Goal: Transaction & Acquisition: Purchase product/service

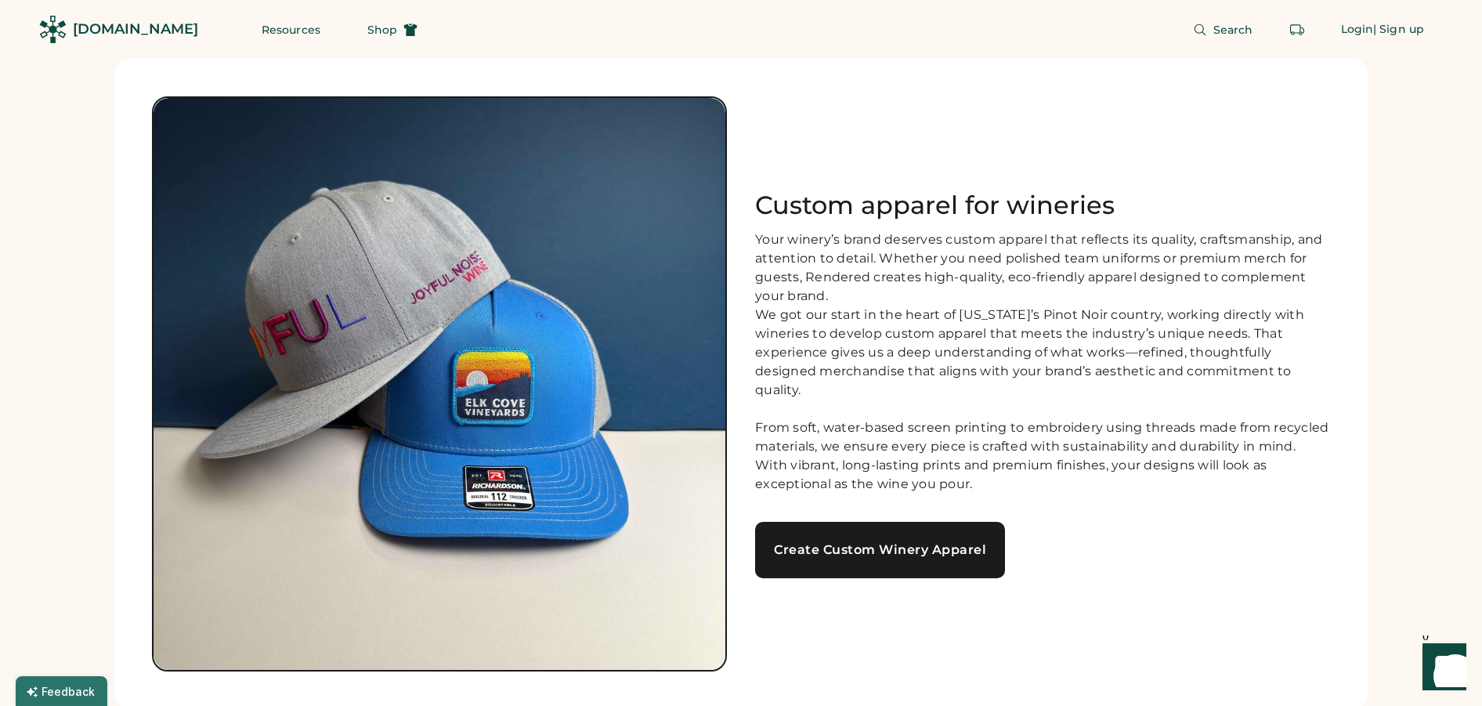
click at [895, 556] on div "Create Custom Winery Apparel" at bounding box center [880, 550] width 212 height 13
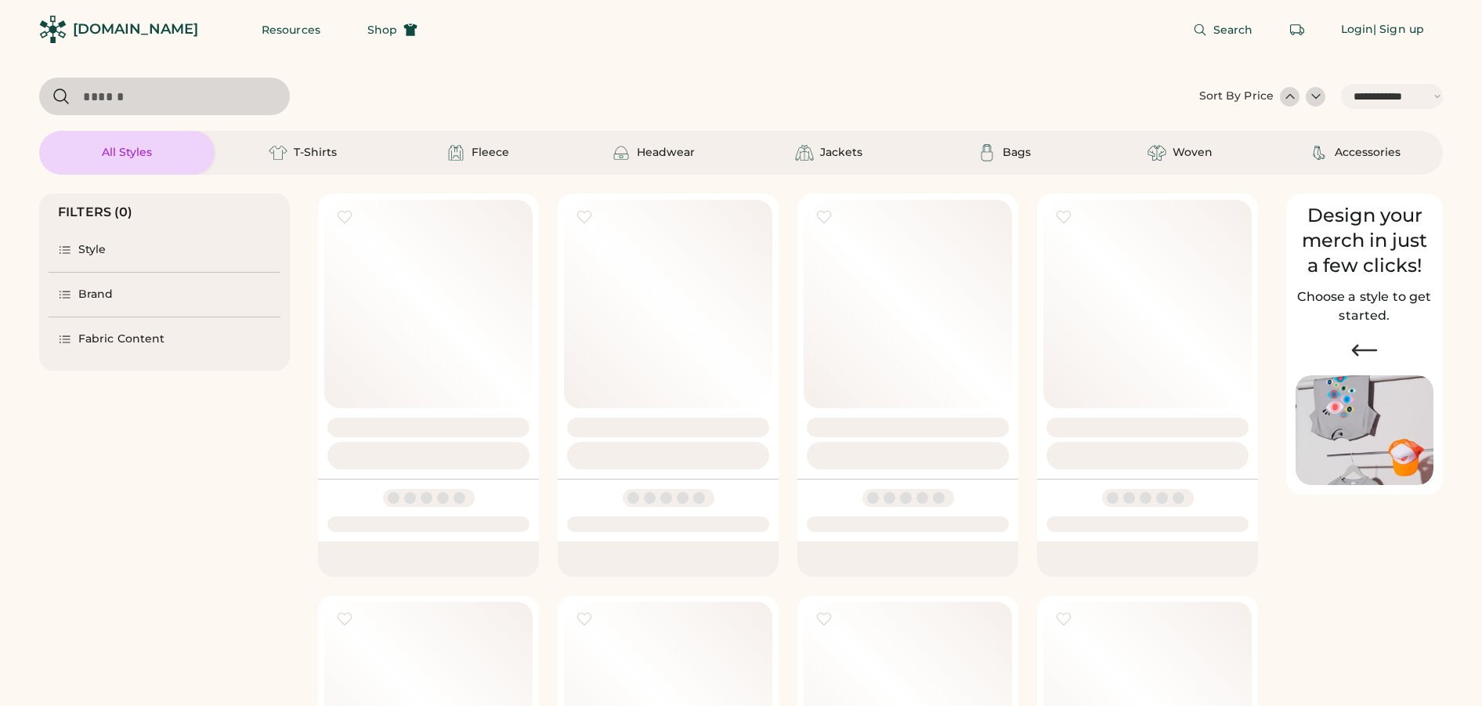
select select "*****"
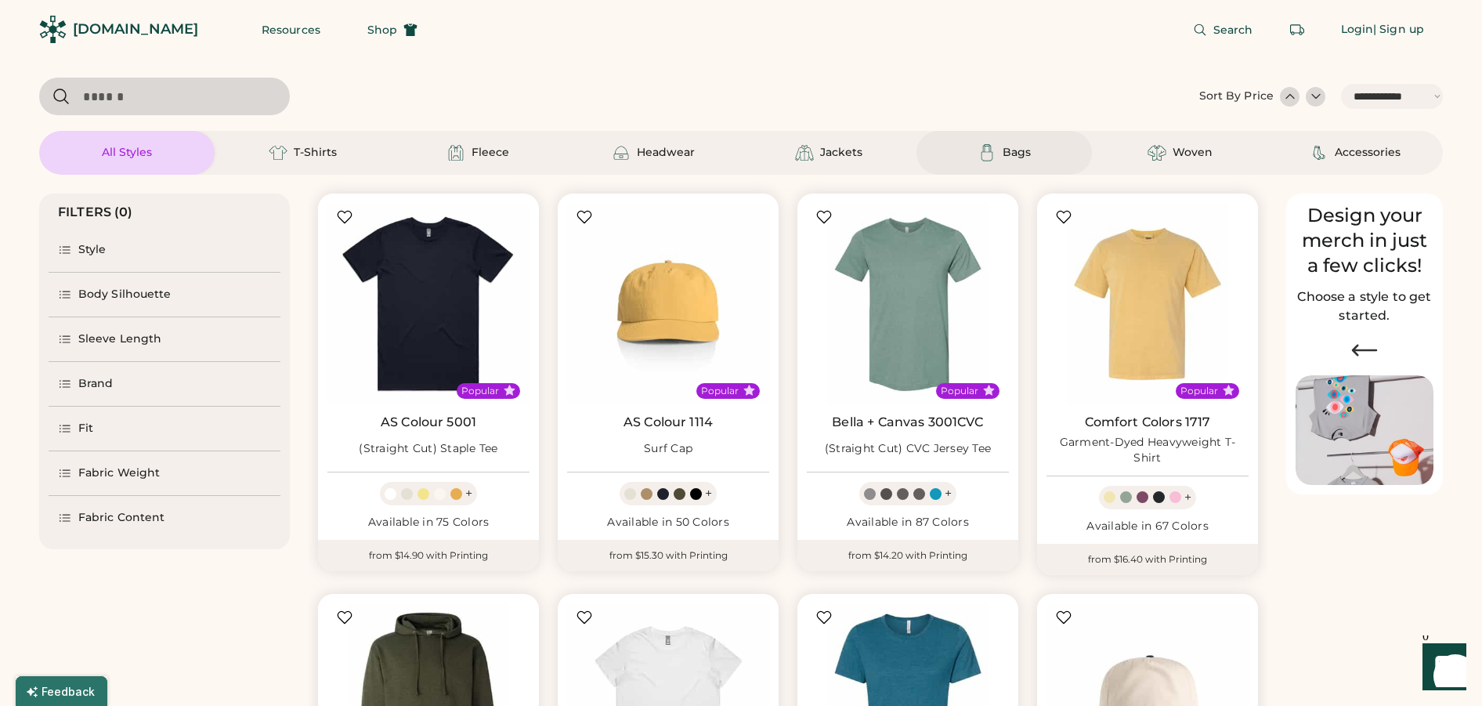
click at [1008, 155] on div "Bags" at bounding box center [1017, 153] width 28 height 16
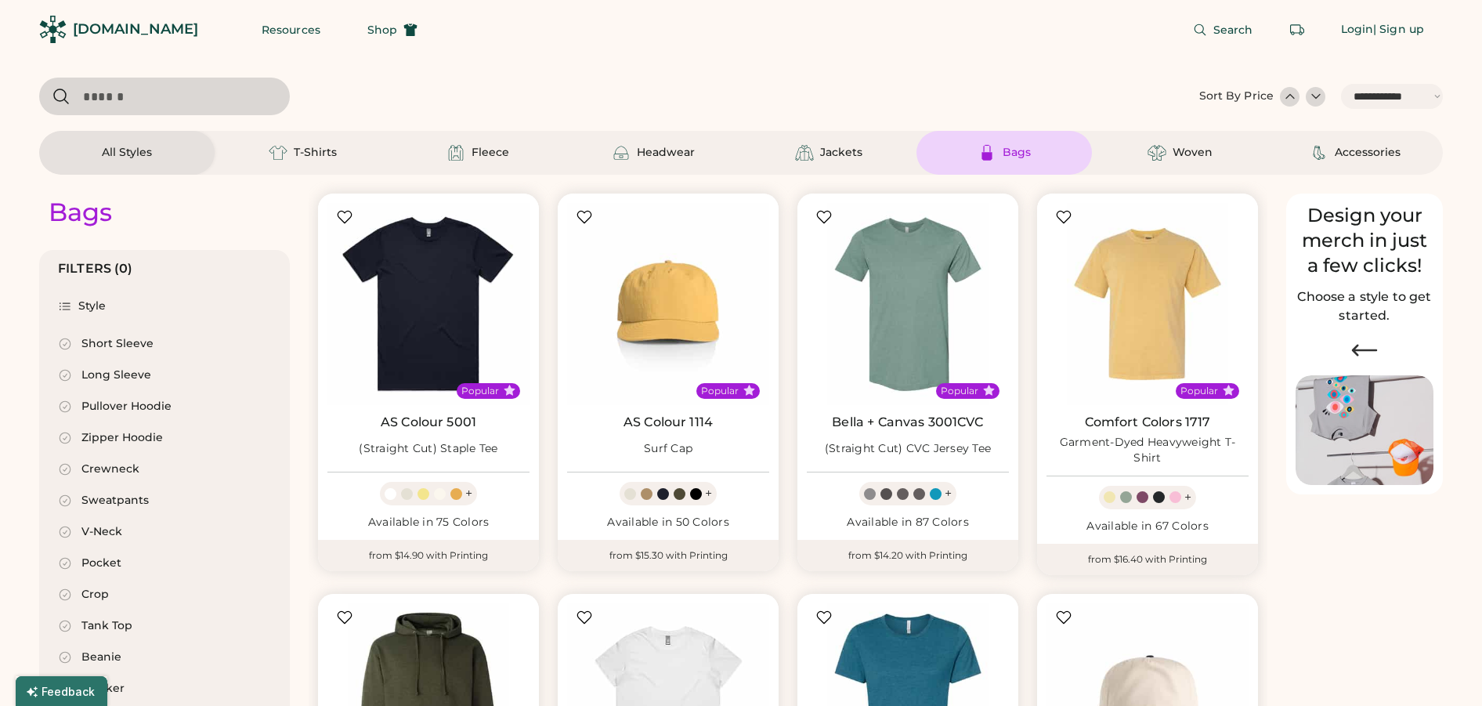
select select "*"
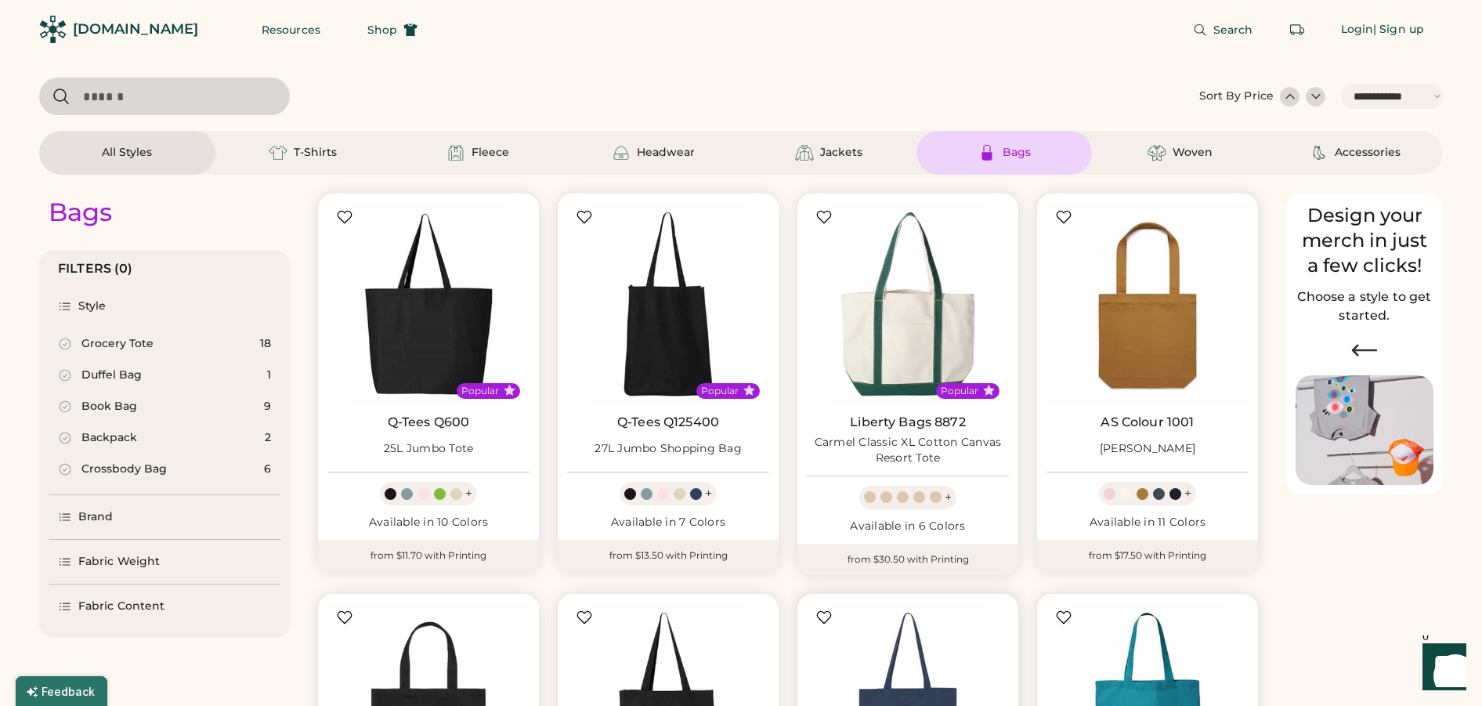
scroll to position [235, 0]
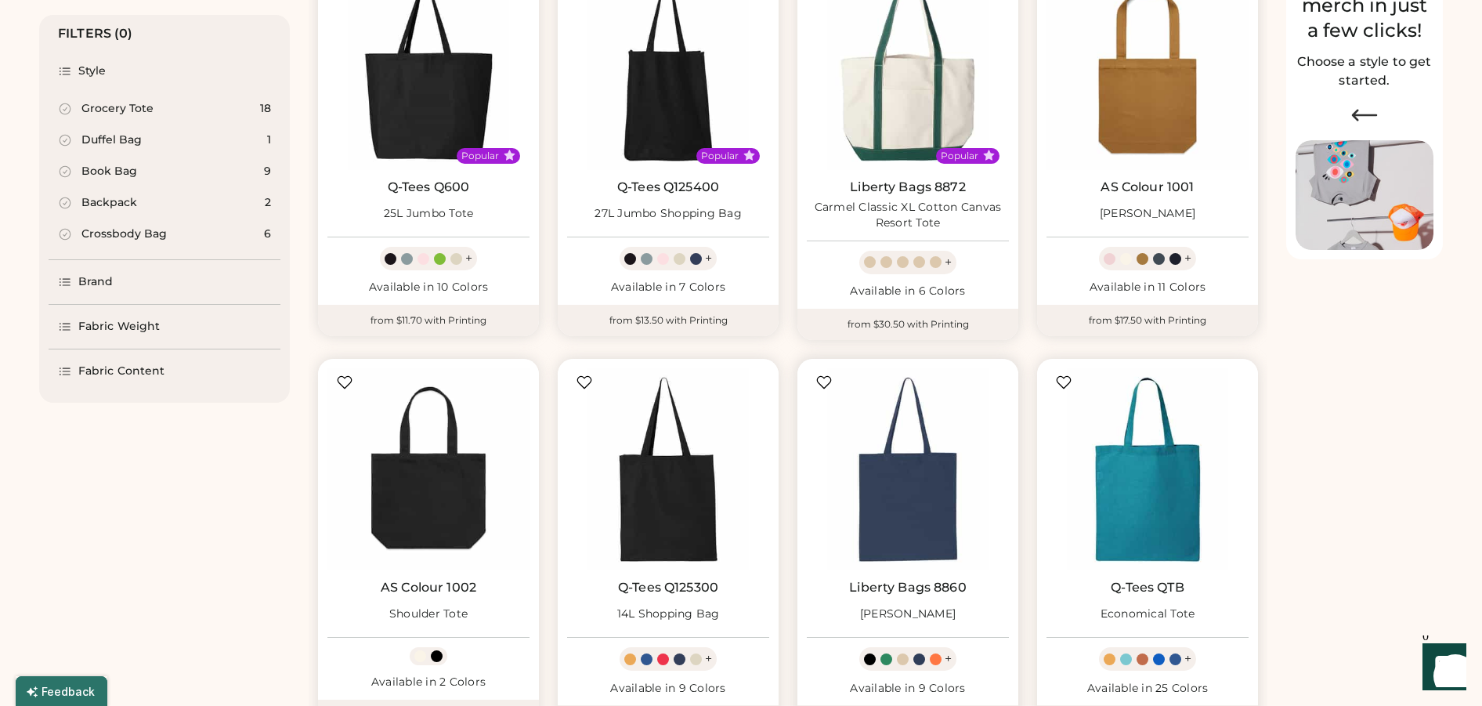
select select "*****"
select select "*"
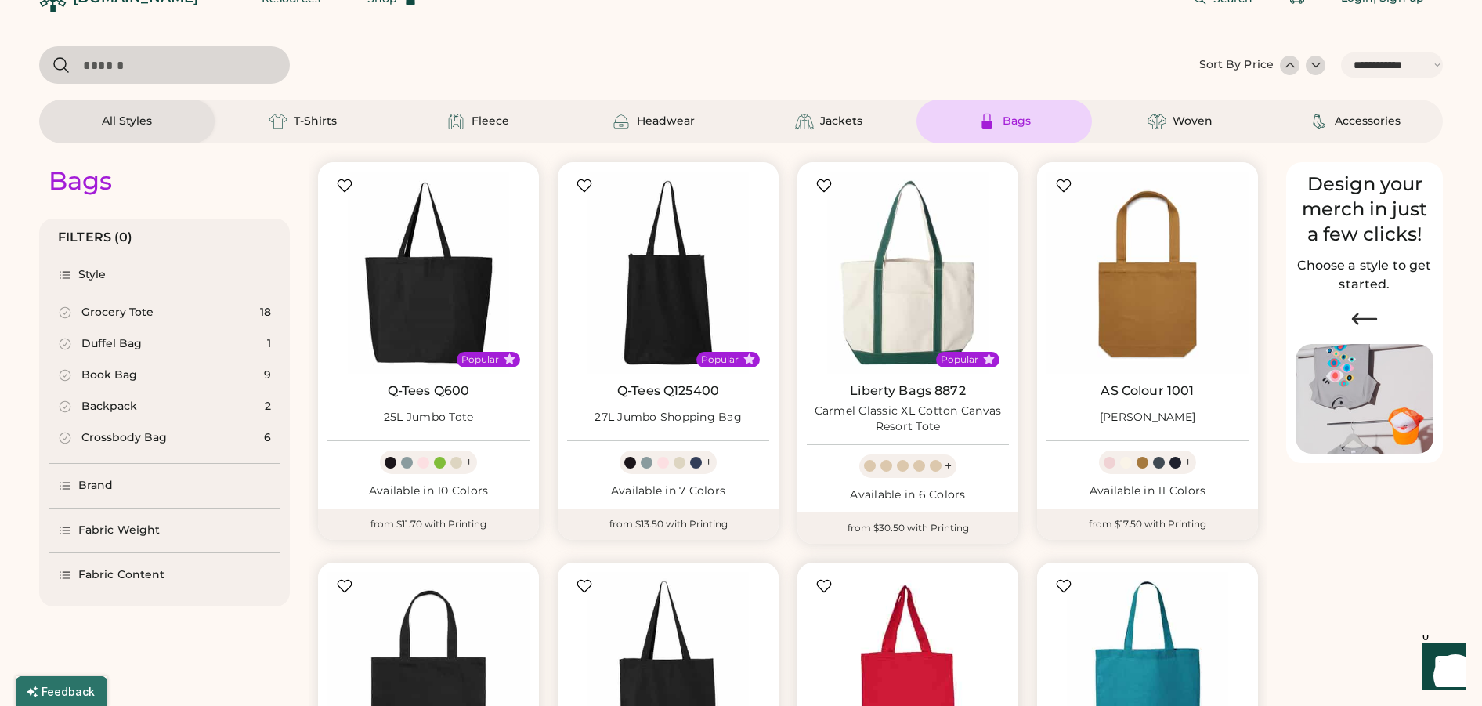
scroll to position [0, 0]
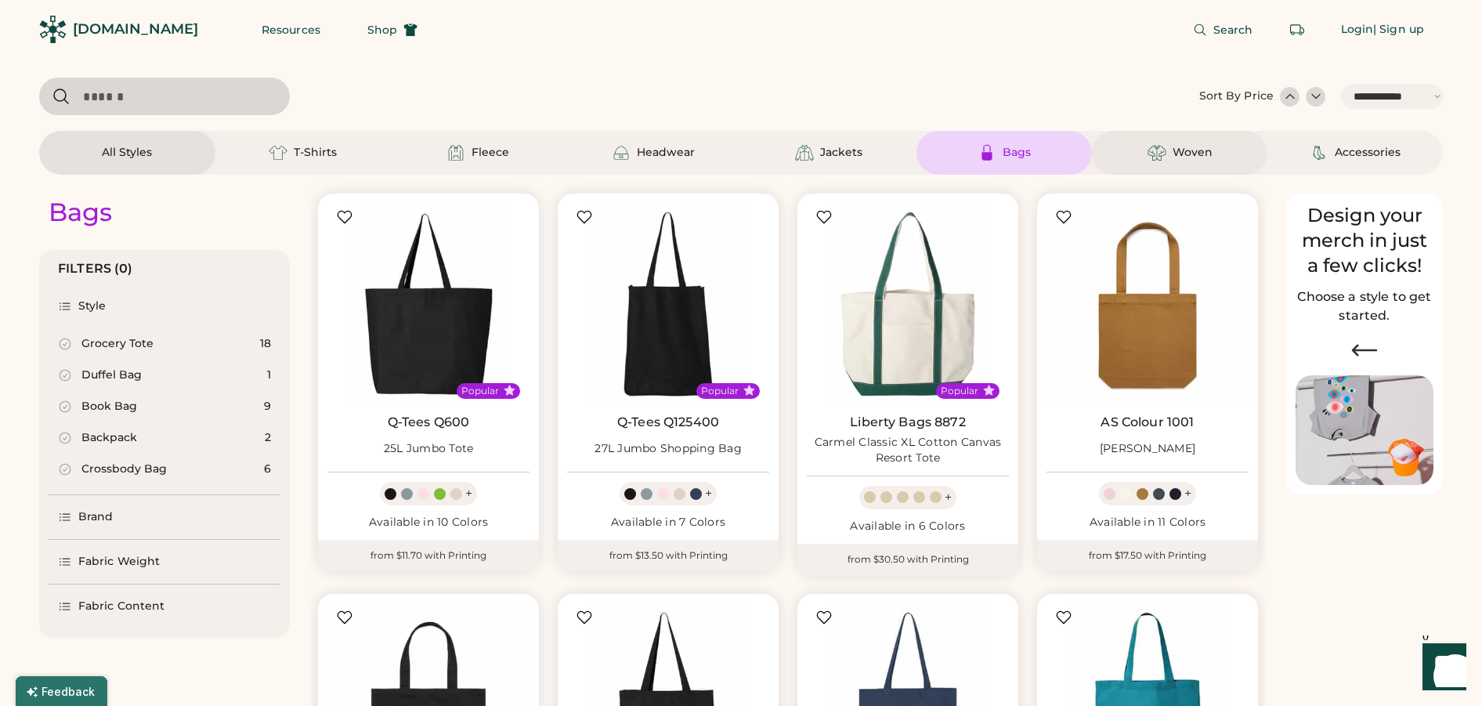
click at [1170, 155] on div "Woven" at bounding box center [1179, 152] width 71 height 19
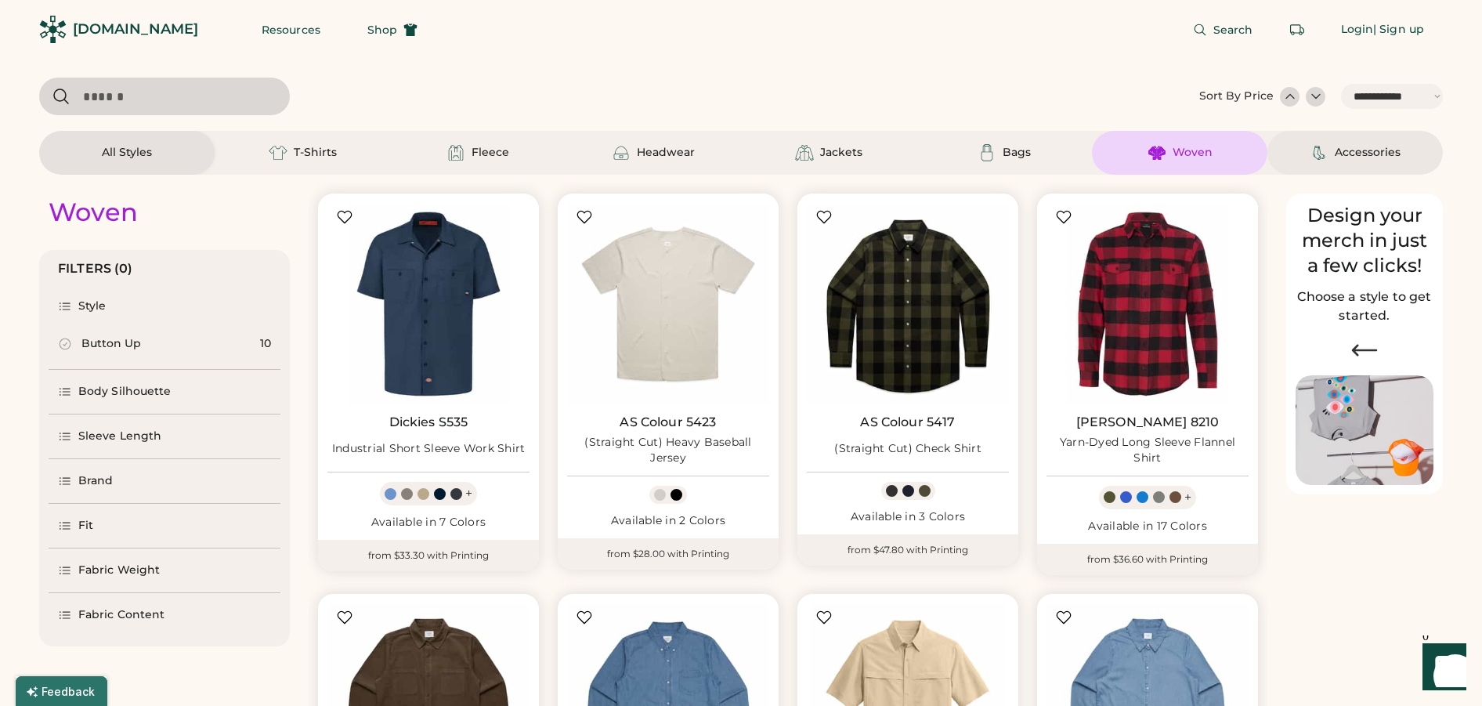
click at [1355, 154] on div "Accessories" at bounding box center [1368, 153] width 66 height 16
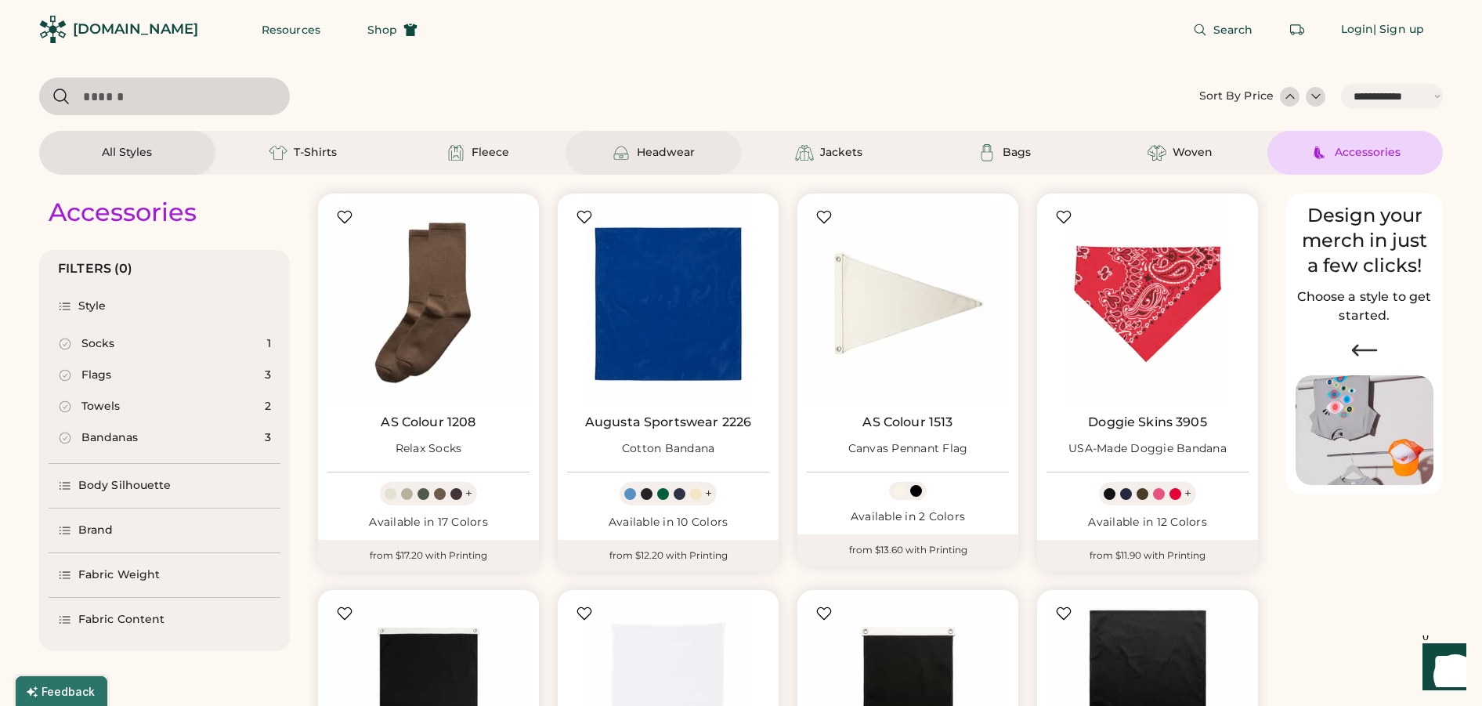
click at [648, 156] on div "Headwear" at bounding box center [666, 153] width 58 height 16
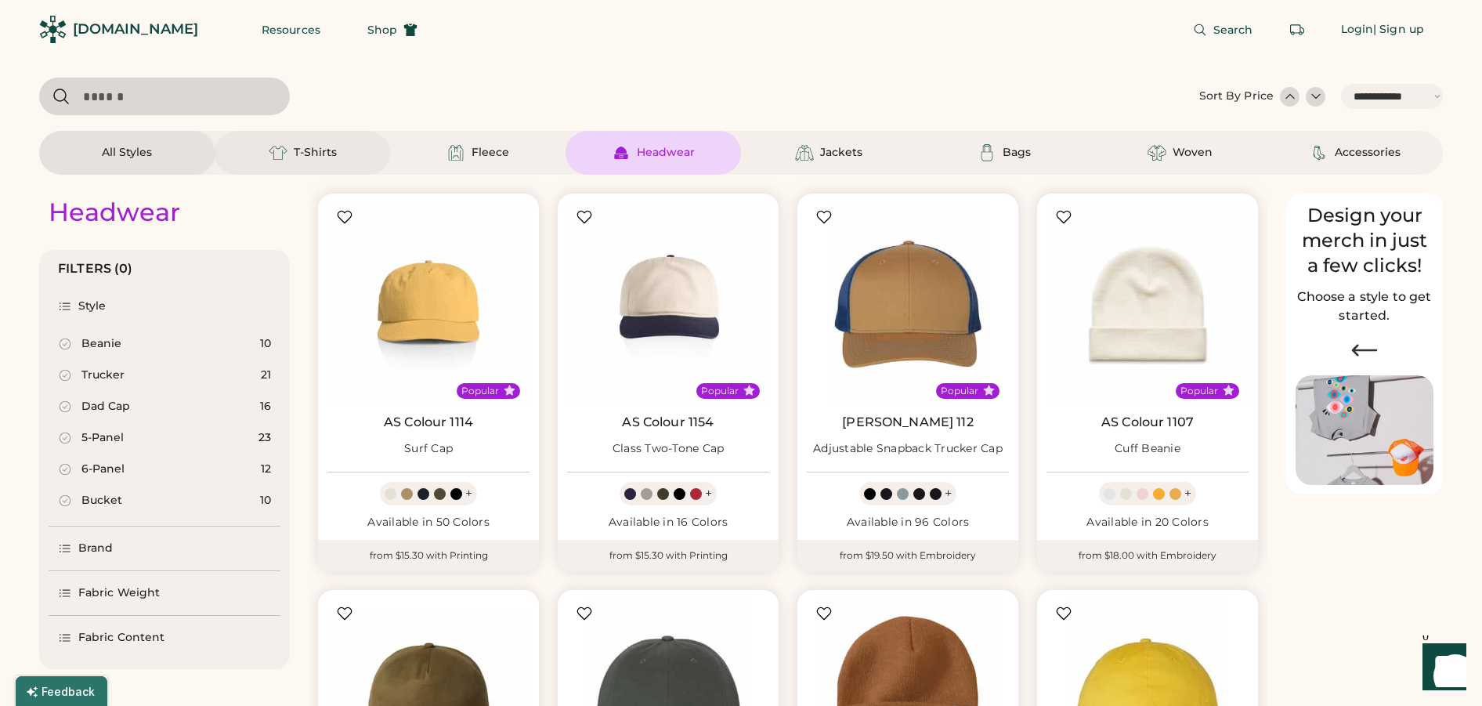
click at [302, 152] on div "T-Shirts" at bounding box center [315, 153] width 43 height 16
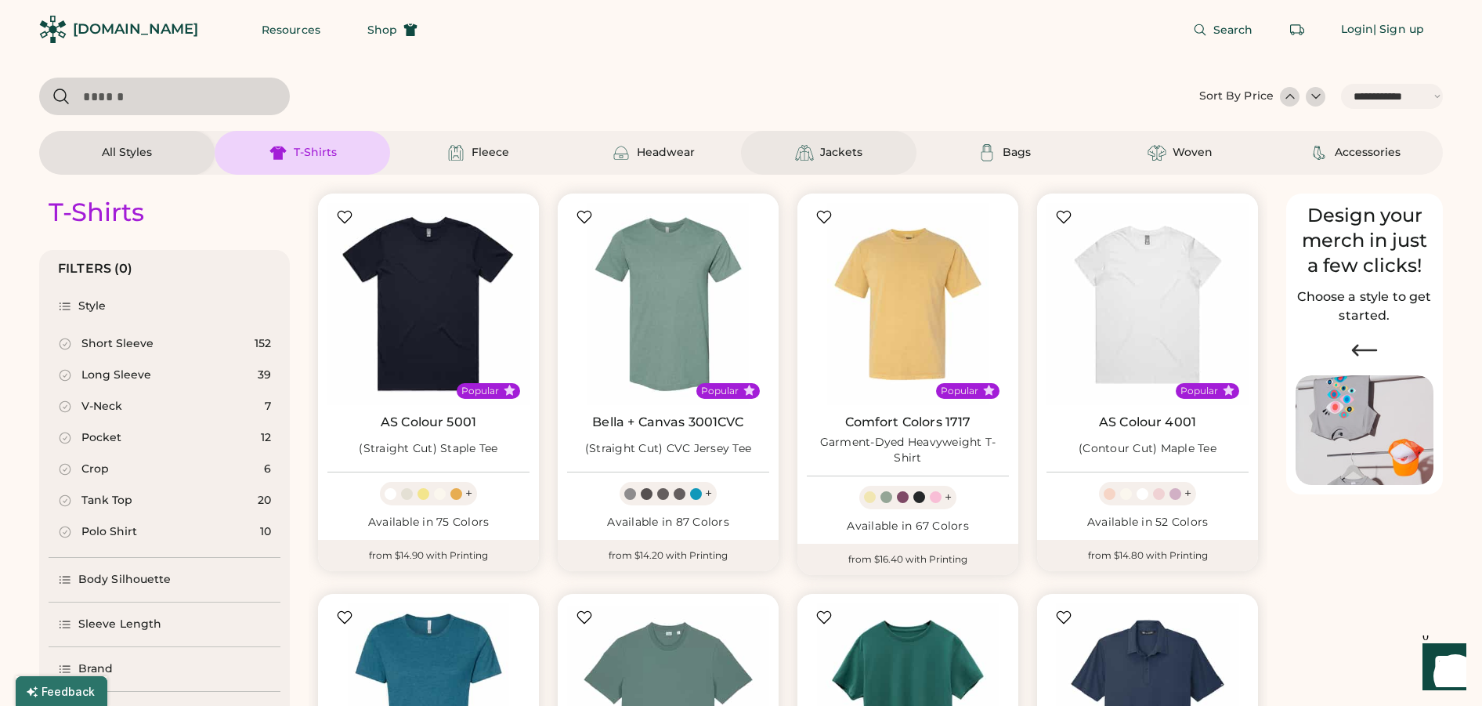
click at [809, 153] on img at bounding box center [804, 152] width 19 height 19
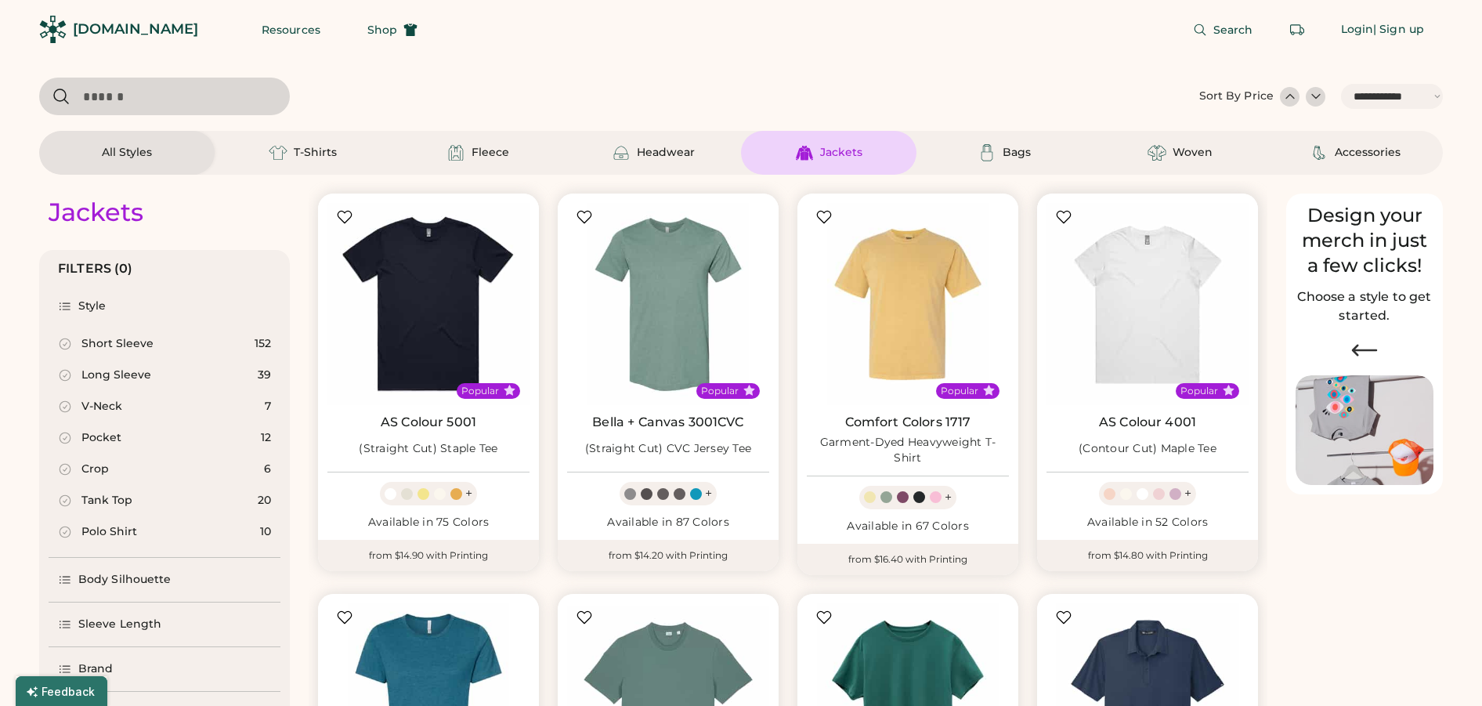
select select "*"
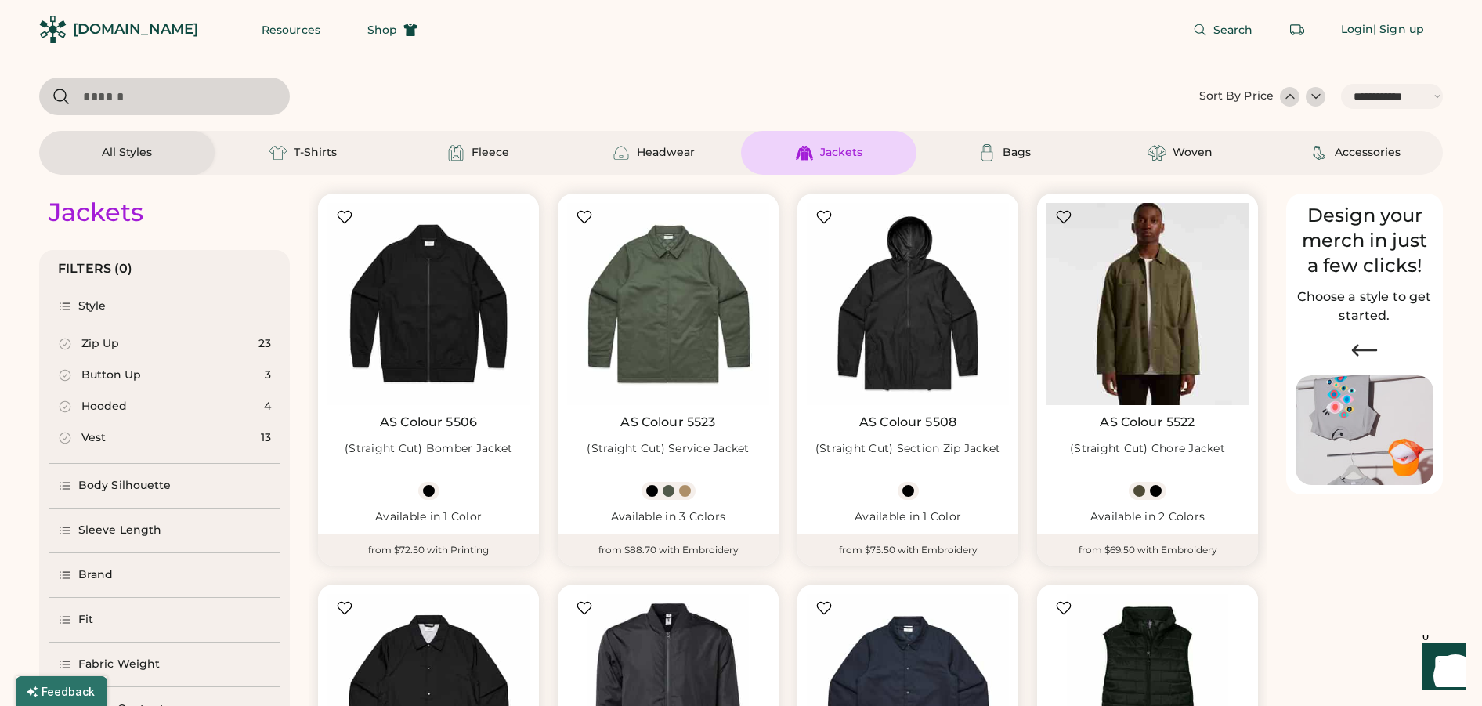
click at [1167, 316] on img at bounding box center [1148, 304] width 202 height 202
